Goal: Feedback & Contribution: Submit feedback/report problem

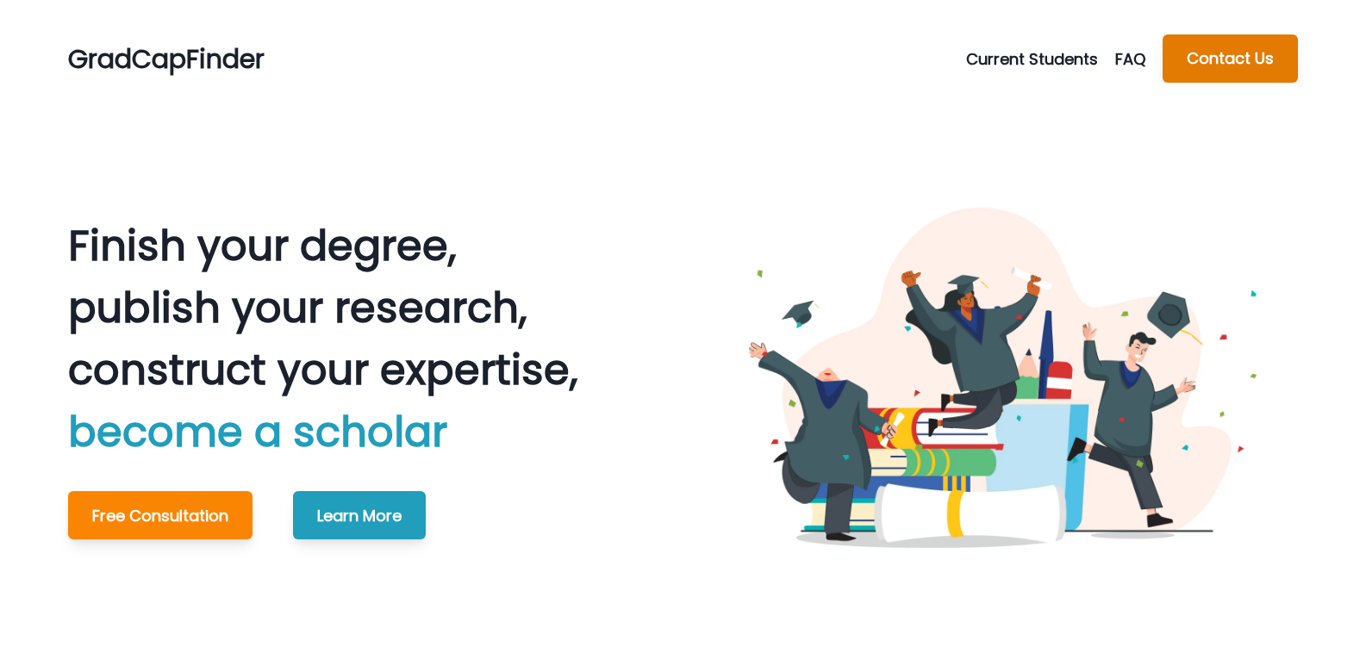
click at [1229, 59] on button "Contact Us" at bounding box center [1229, 58] width 135 height 48
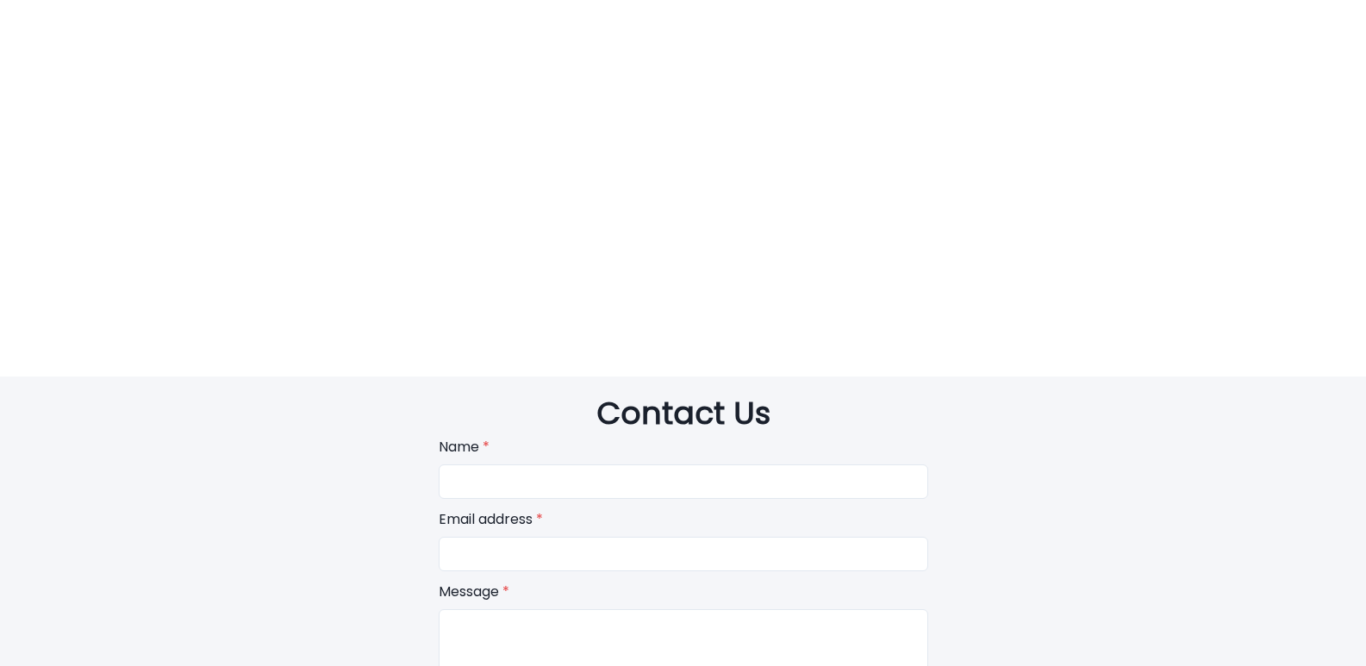
scroll to position [3662, 0]
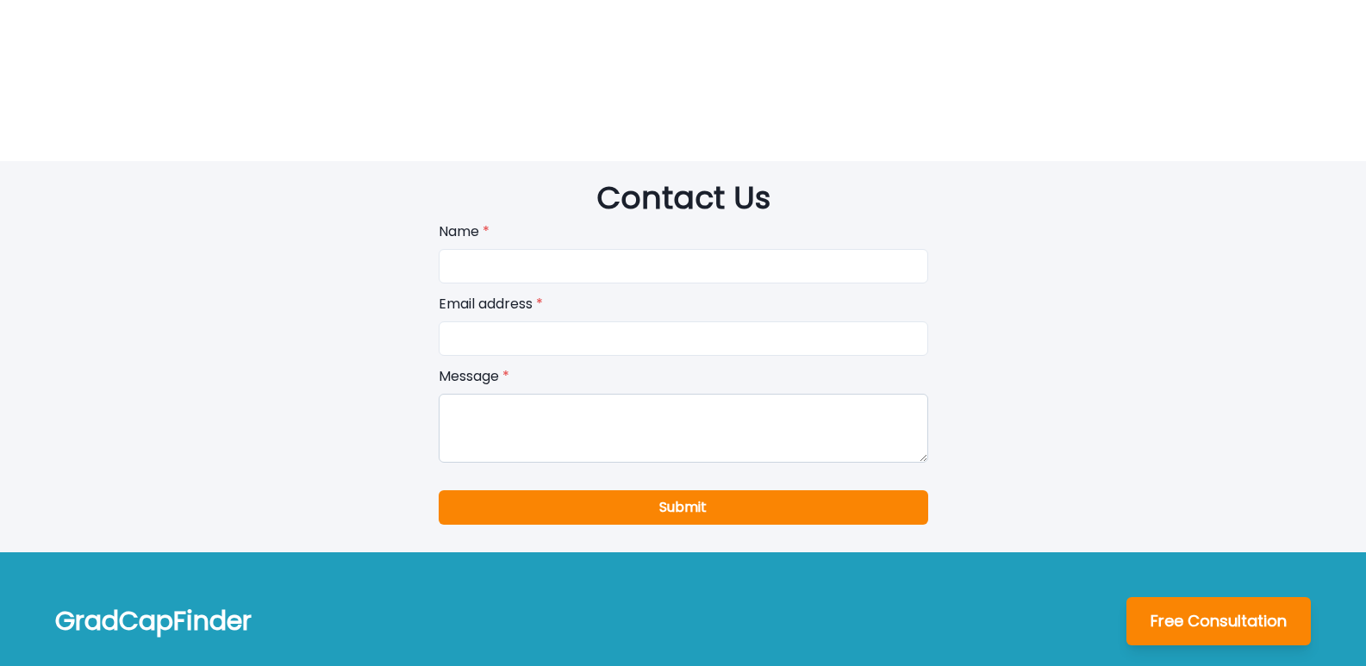
click at [586, 395] on textarea at bounding box center [683, 428] width 489 height 69
paste textarea "Beloved website owner, I’m Jade from Website Infinity—creating sleek, secure, a…"
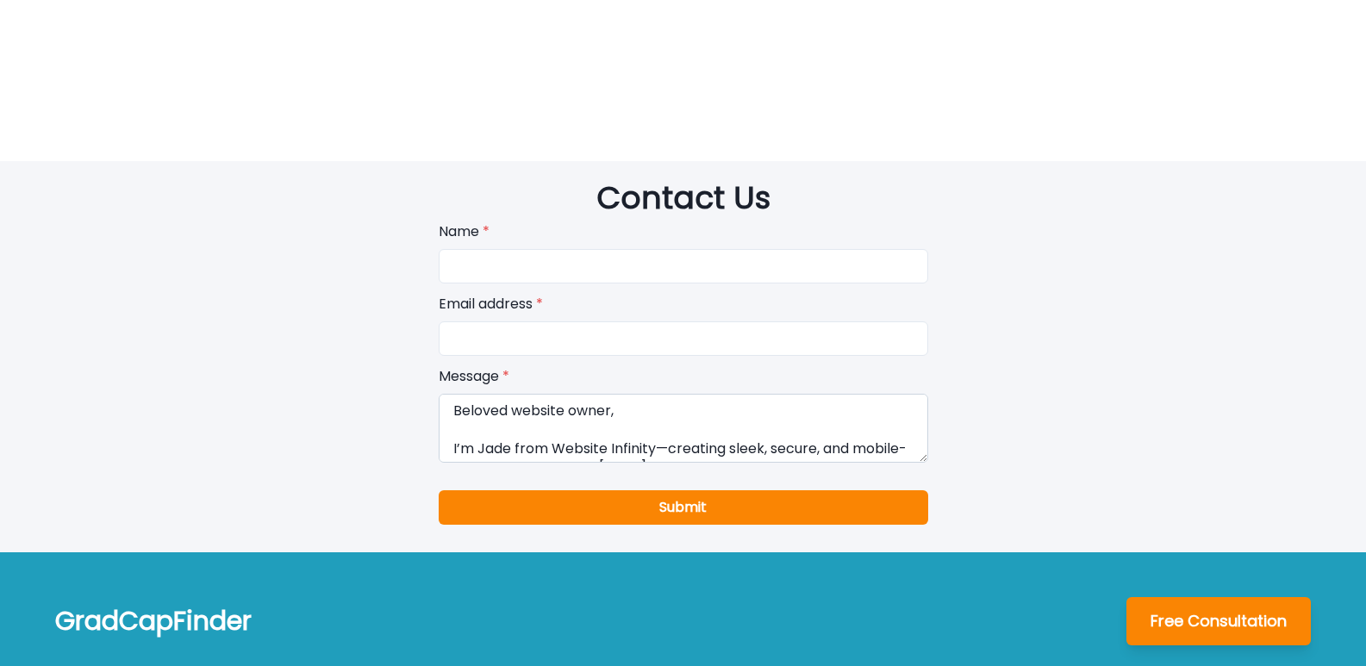
scroll to position [338, 0]
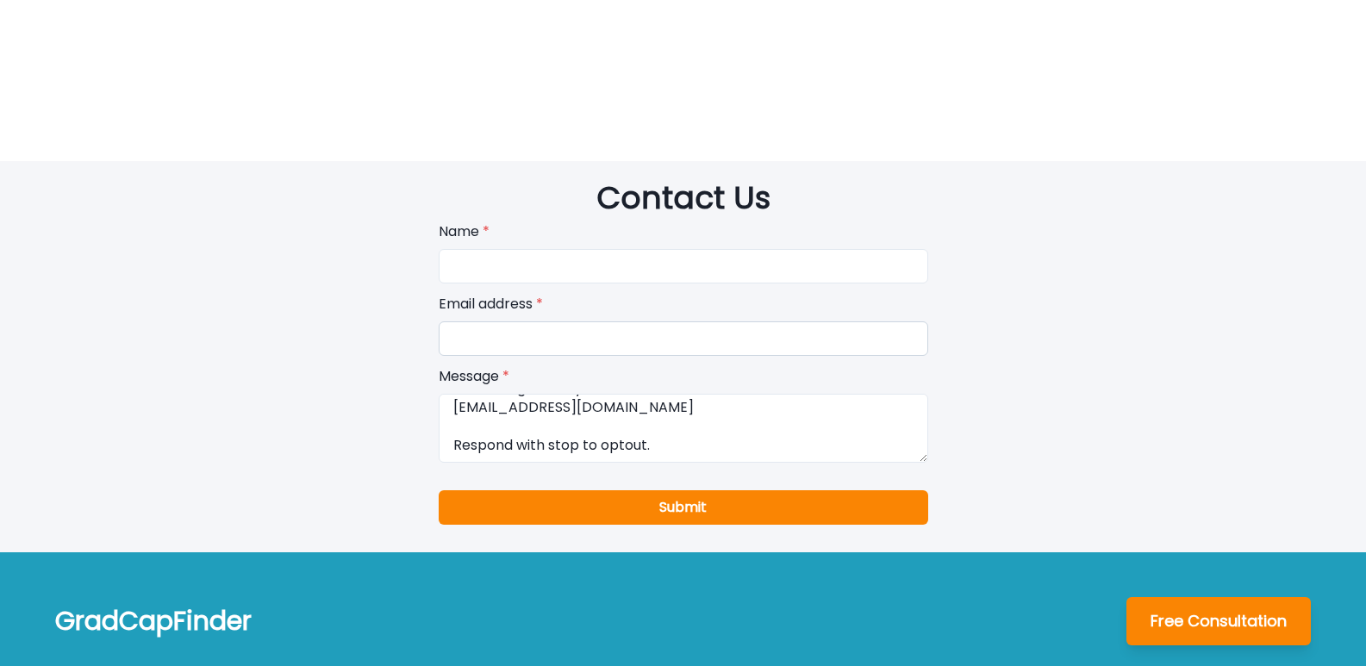
type textarea "Beloved website owner, I’m Jade from Website Infinity—creating sleek, secure, a…"
click at [575, 321] on input "email" at bounding box center [683, 338] width 489 height 34
type input "[EMAIL_ADDRESS][DOMAIN_NAME]"
click at [554, 251] on input at bounding box center [683, 266] width 489 height 34
type input "[PERSON_NAME]"
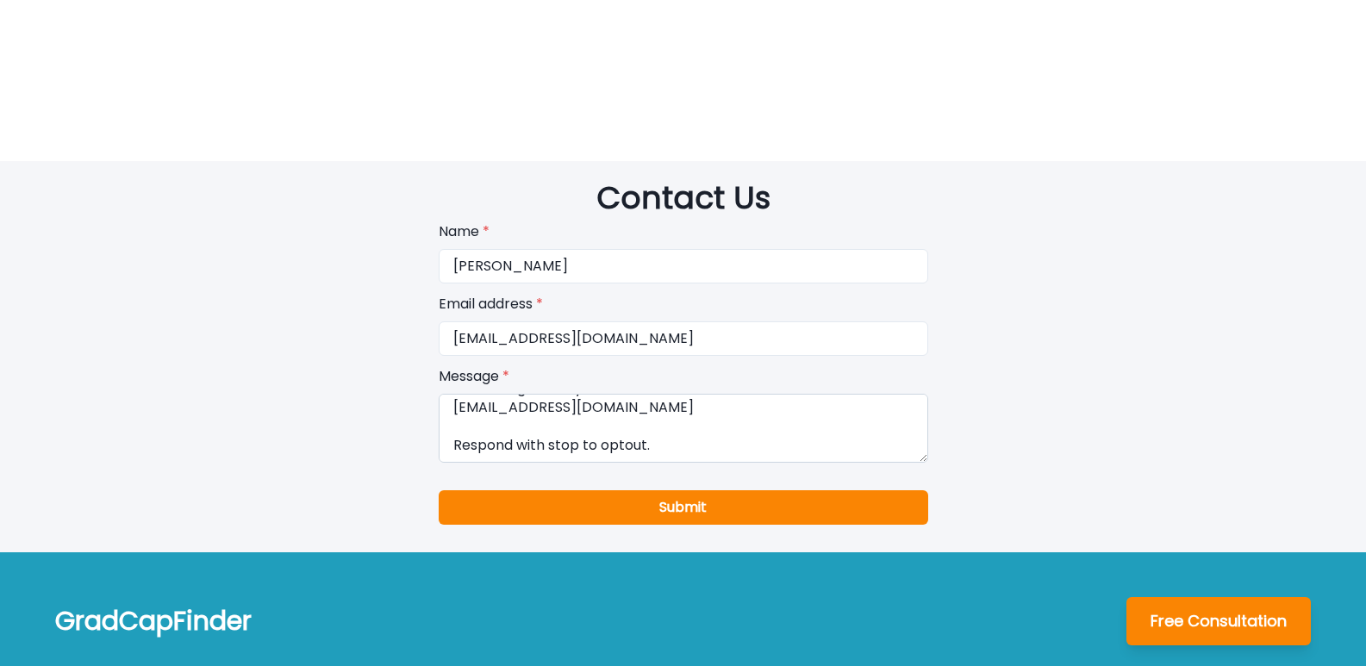
click at [536, 417] on textarea "Beloved website owner, I’m Jade from Website Infinity—creating sleek, secure, a…" at bounding box center [683, 428] width 489 height 69
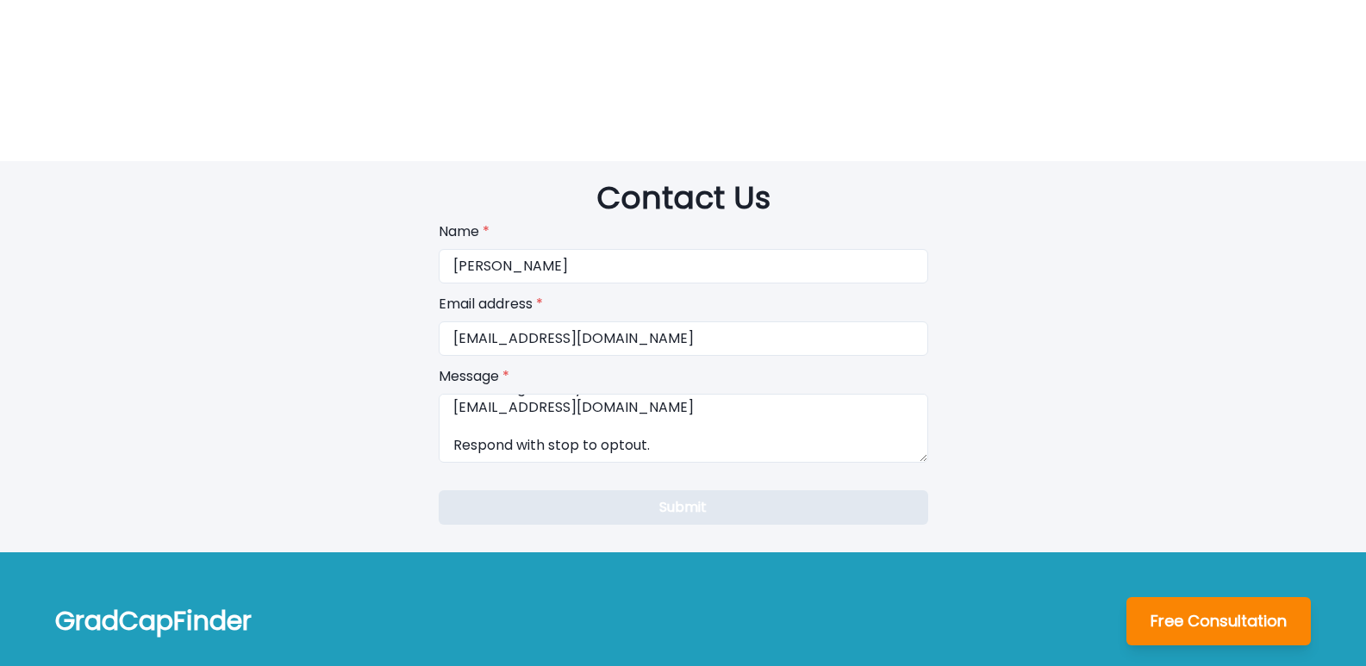
click at [548, 490] on button "Submit" at bounding box center [683, 507] width 489 height 34
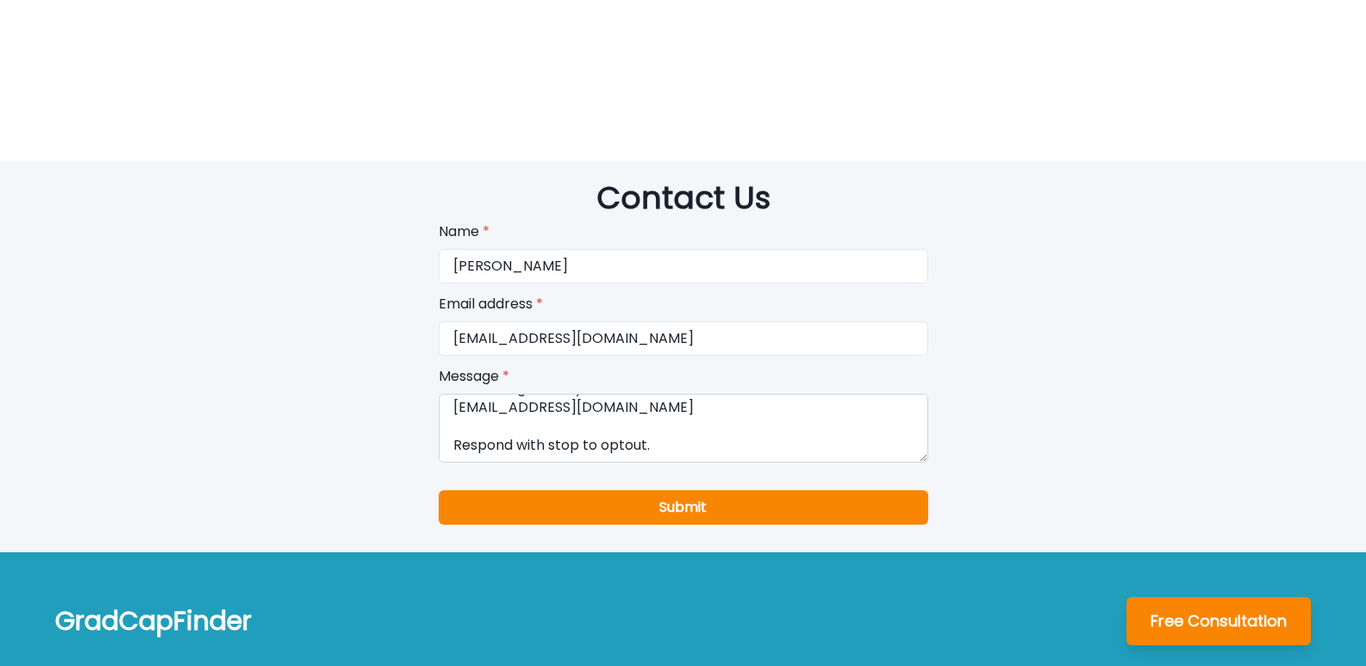
click at [523, 394] on textarea "Beloved website owner, I’m Jade from Website Infinity—creating sleek, secure, a…" at bounding box center [683, 428] width 489 height 69
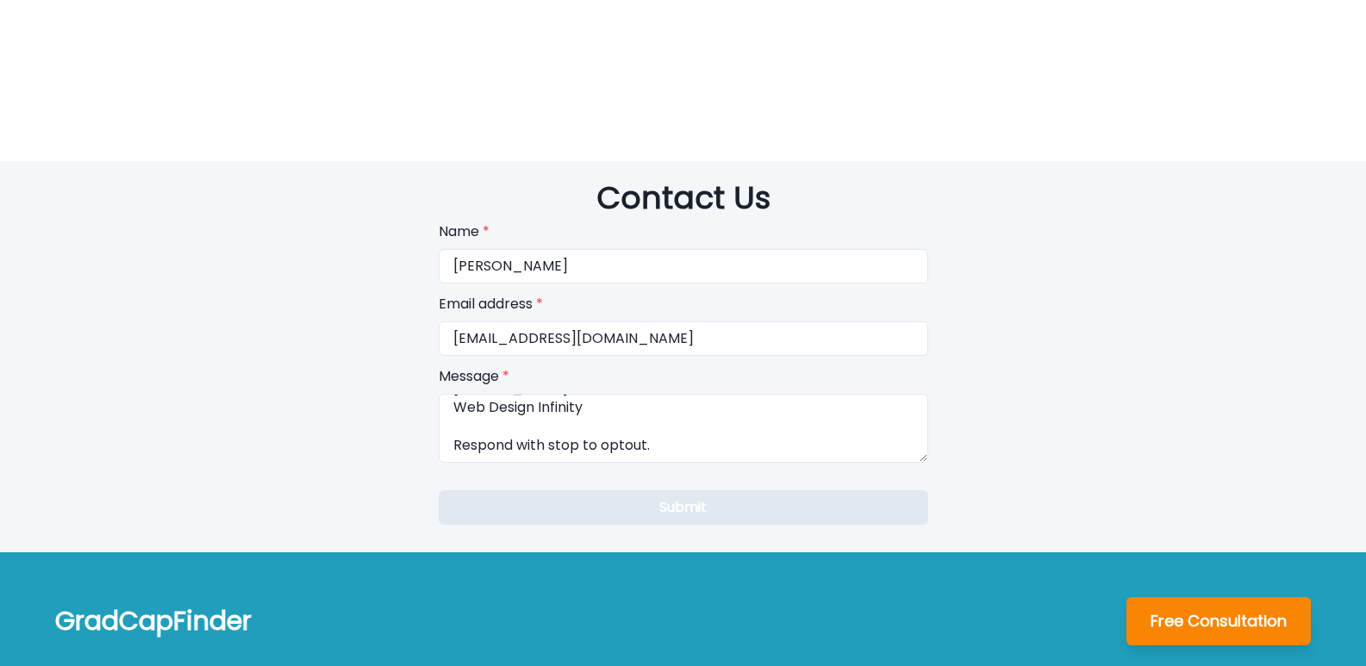
type textarea "Beloved website owner, I’m Jade from Website Infinity—creating sleek, secure, a…"
click at [571, 490] on button "Submit" at bounding box center [683, 507] width 489 height 34
